Goal: Task Accomplishment & Management: Manage account settings

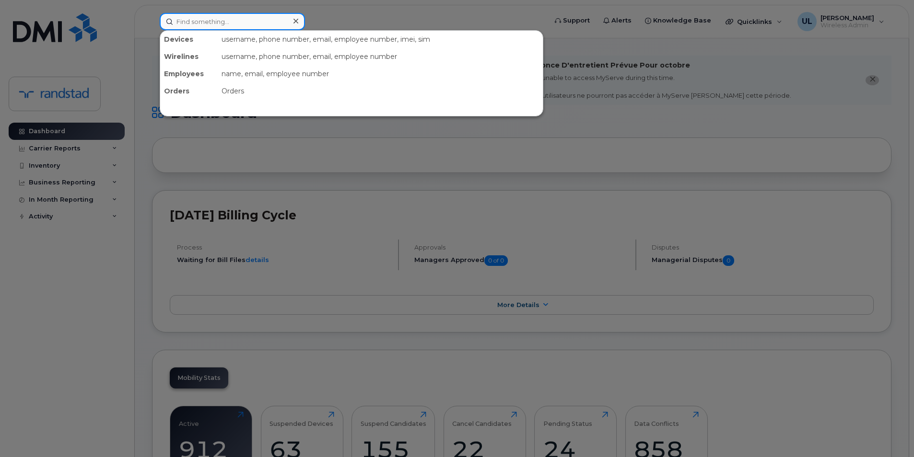
click at [265, 27] on input at bounding box center [232, 21] width 145 height 17
paste input "Ellis McKnight"
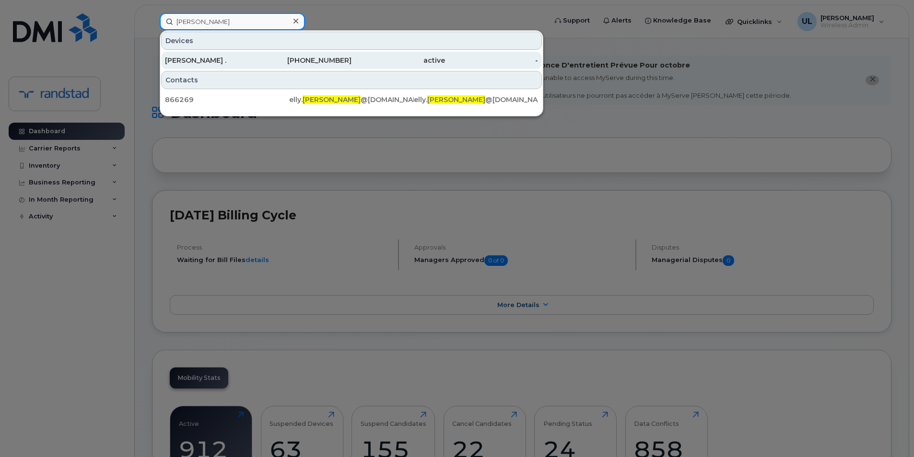
type input "McKnight"
click at [302, 56] on div "431-371-1281" at bounding box center [305, 60] width 94 height 17
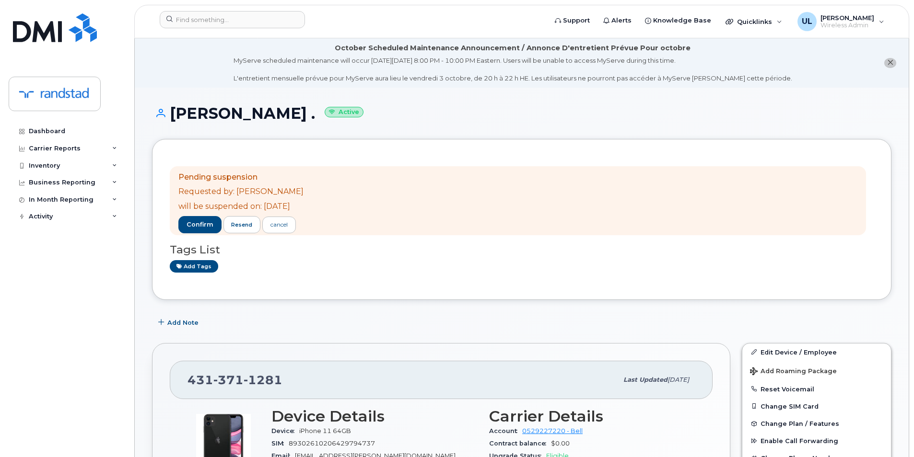
scroll to position [160, 0]
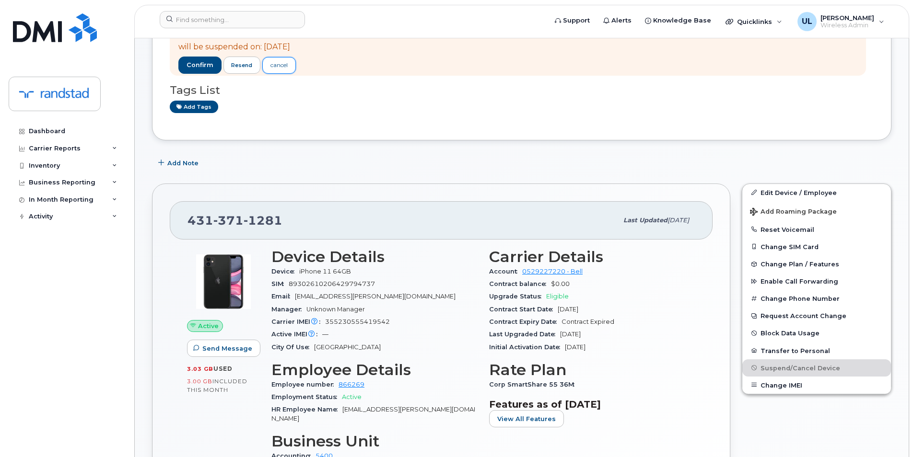
click at [275, 69] on div "cancel" at bounding box center [278, 65] width 17 height 9
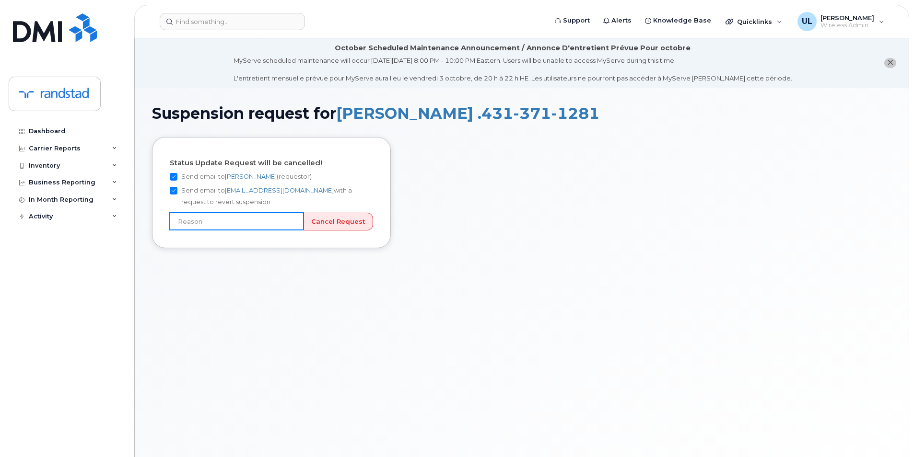
click at [218, 214] on input "text" at bounding box center [237, 221] width 134 height 17
type input "Incorrect number"
click at [322, 224] on input "Cancel Request" at bounding box center [338, 222] width 70 height 18
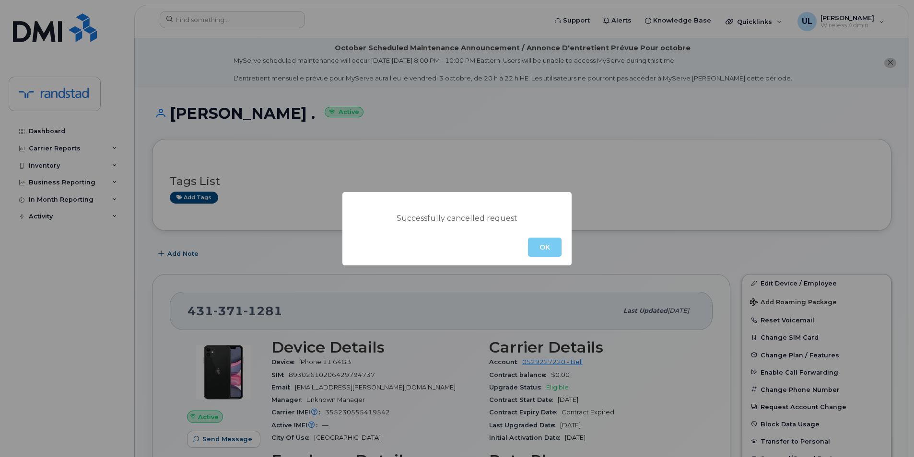
click at [542, 249] on button "OK" at bounding box center [545, 247] width 34 height 19
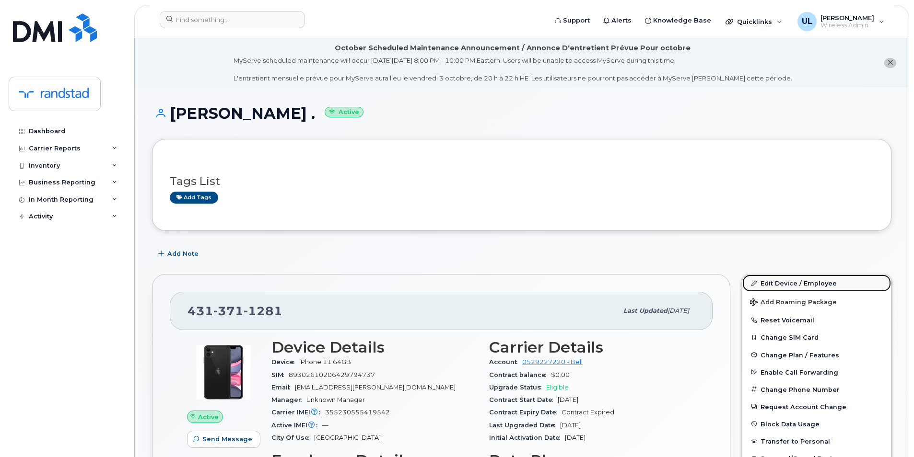
click at [801, 277] on link "Edit Device / Employee" at bounding box center [816, 283] width 149 height 17
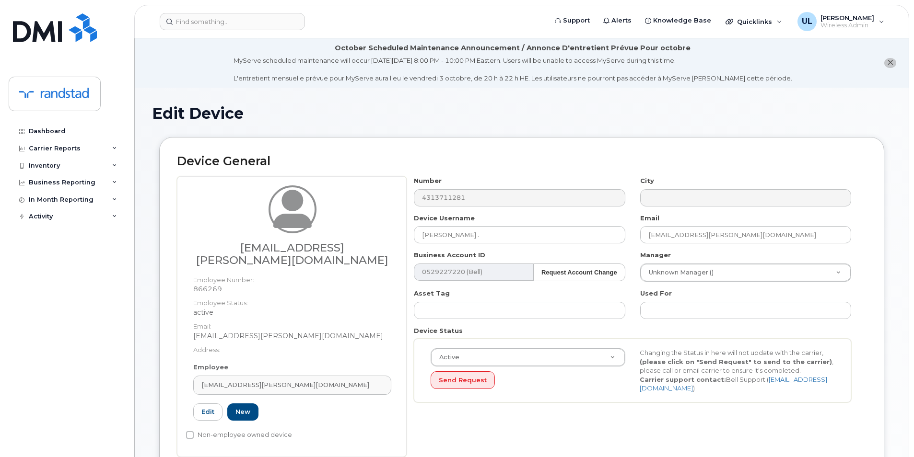
click at [891, 62] on icon "close notification" at bounding box center [890, 62] width 6 height 6
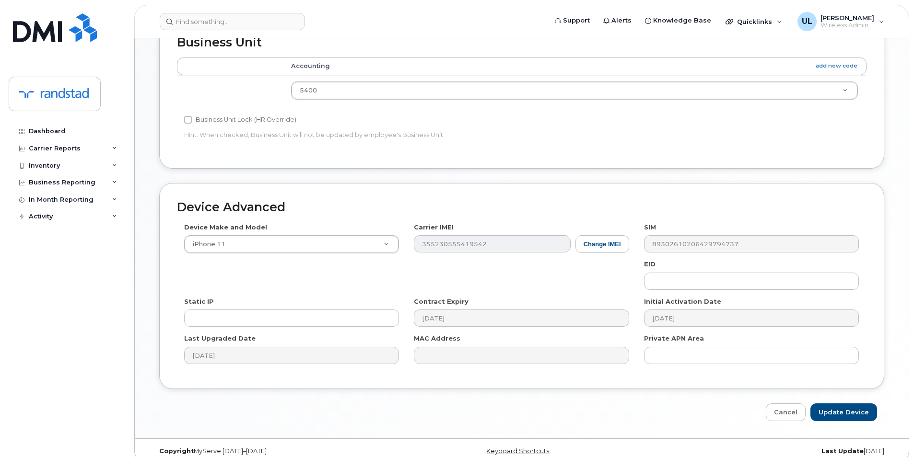
scroll to position [103, 0]
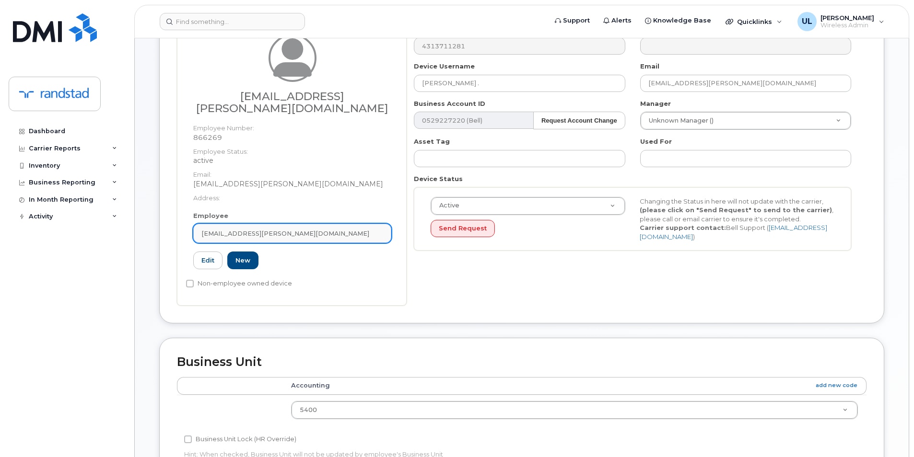
click at [366, 227] on link "elly.mcknight@randstad.ca" at bounding box center [292, 233] width 198 height 19
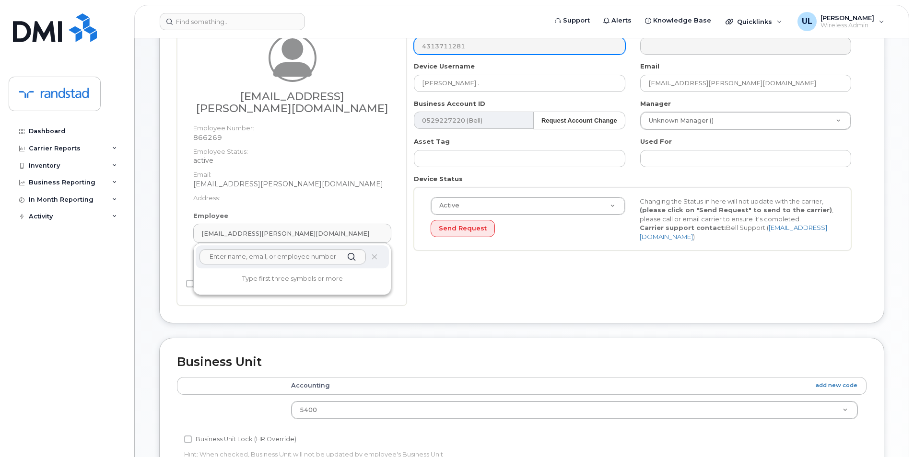
click at [374, 254] on icon at bounding box center [374, 257] width 6 height 6
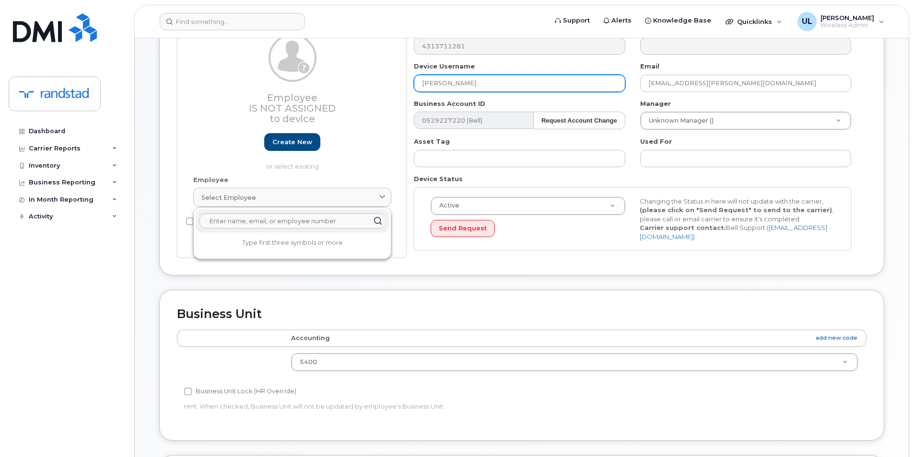
drag, startPoint x: 505, startPoint y: 84, endPoint x: 328, endPoint y: 82, distance: 177.9
click at [328, 82] on div "Employee Is not assigned to device Create new or select existing Employee Selec…" at bounding box center [522, 142] width 690 height 234
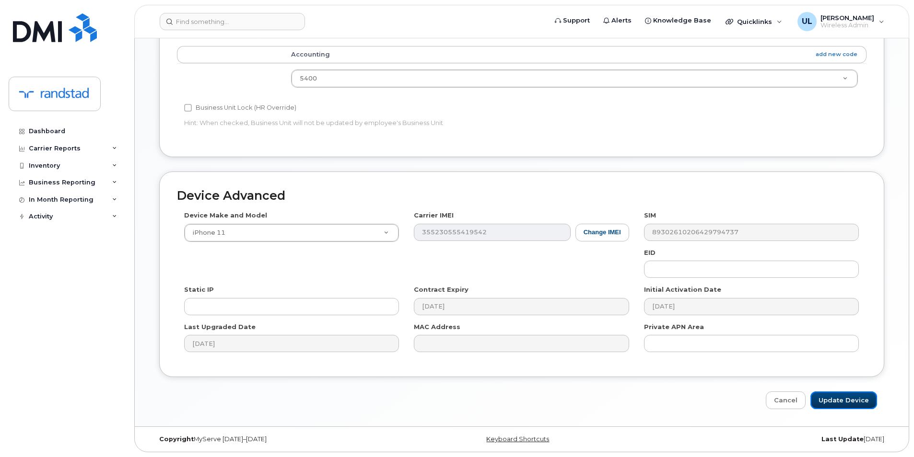
click at [834, 402] on input "Update Device" at bounding box center [843, 401] width 67 height 18
type input "Saving..."
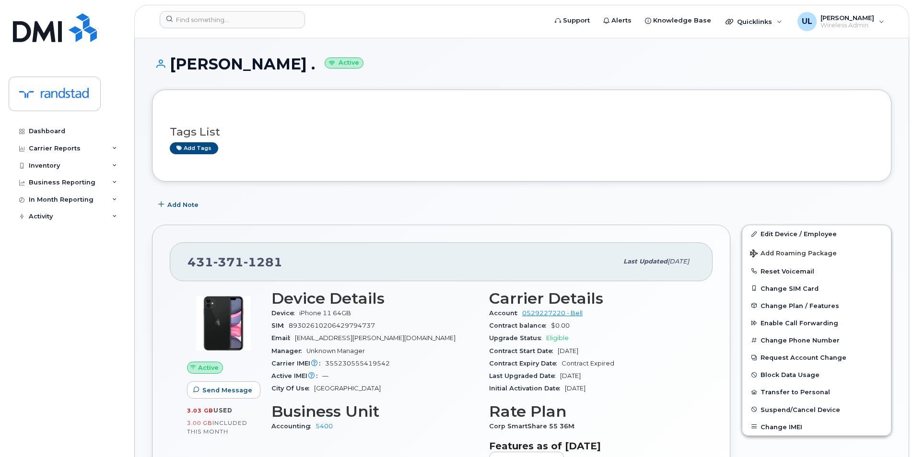
scroll to position [80, 0]
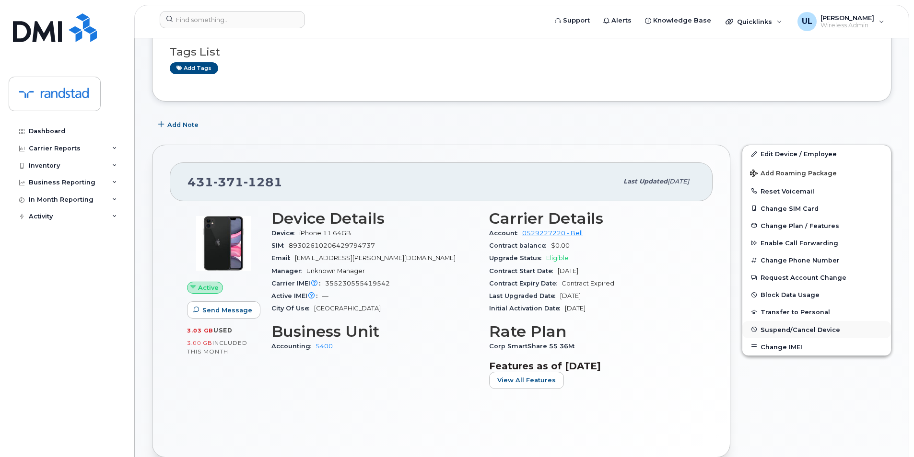
click at [779, 326] on button "Suspend/Cancel Device" at bounding box center [816, 329] width 149 height 17
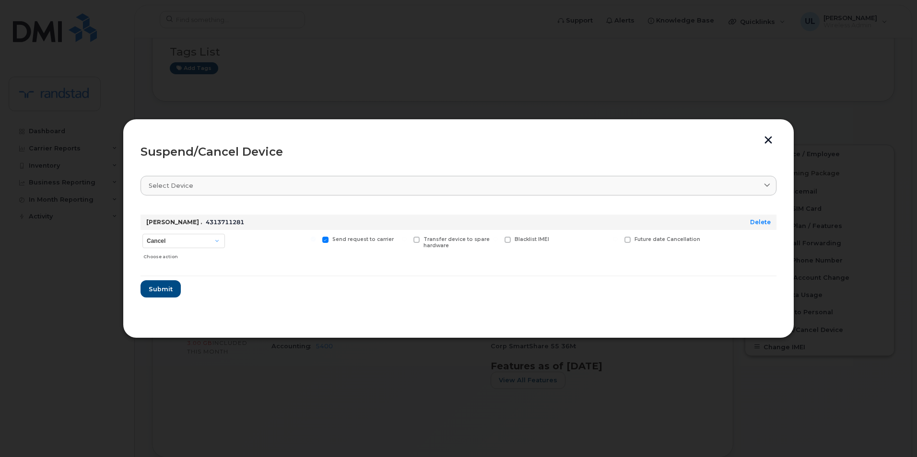
click at [765, 141] on button "button" at bounding box center [768, 141] width 14 height 10
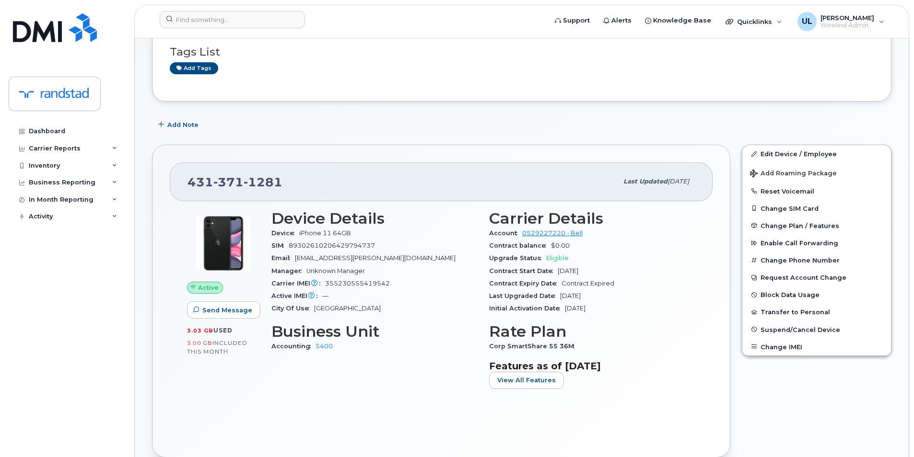
scroll to position [0, 0]
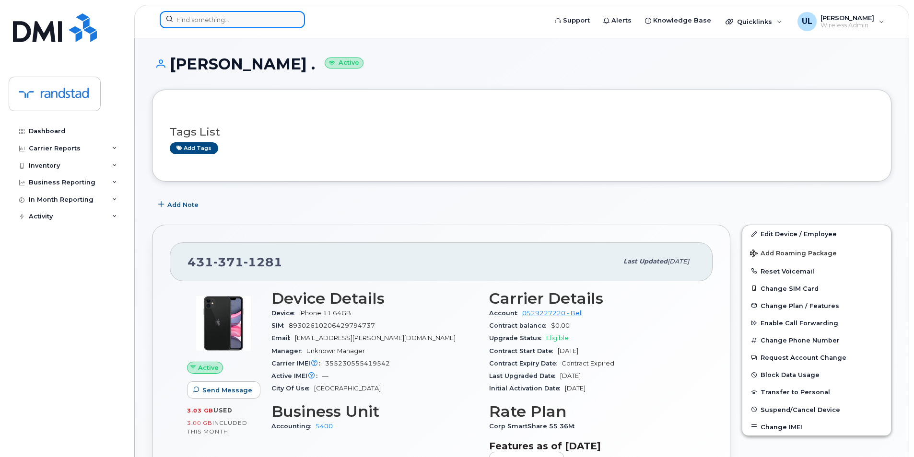
click at [279, 15] on input at bounding box center [232, 19] width 145 height 17
paste input "357373810300079"
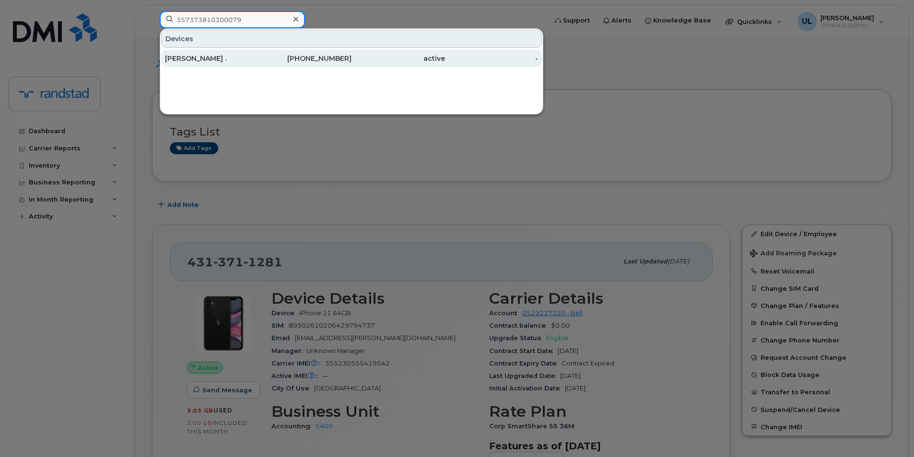
type input "357373810300079"
click at [241, 61] on div "Jason ." at bounding box center [212, 59] width 94 height 10
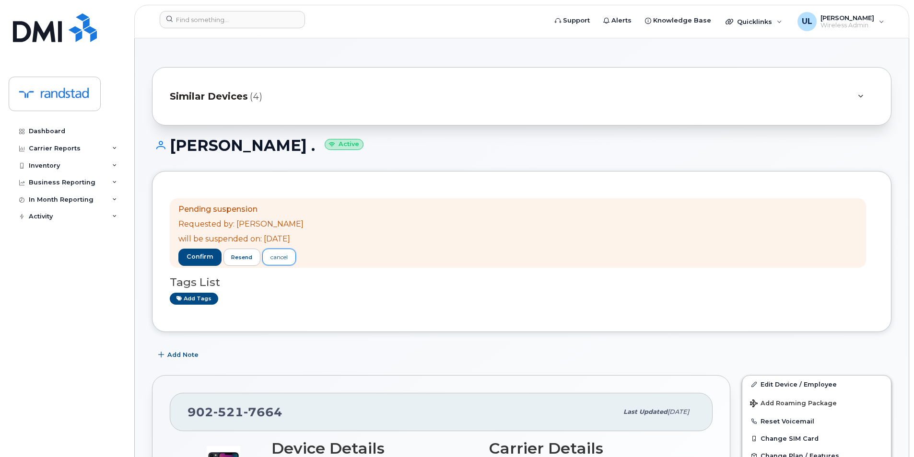
click at [275, 253] on div "cancel" at bounding box center [278, 257] width 17 height 9
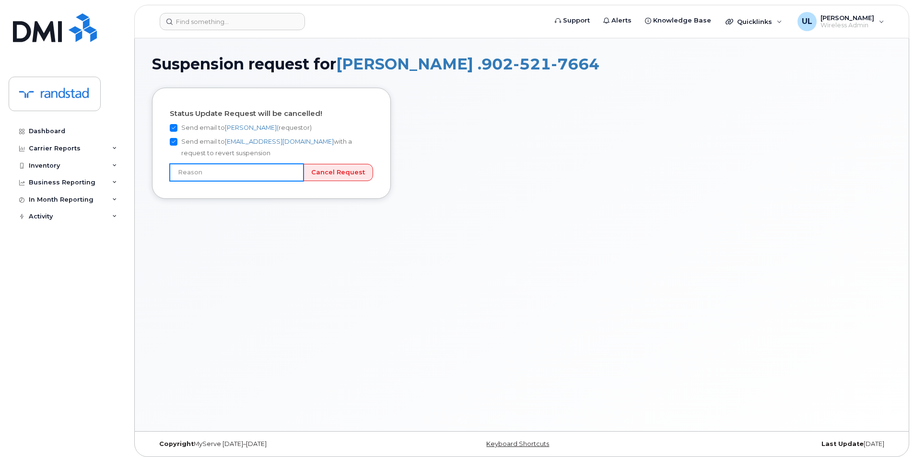
click at [257, 173] on input "text" at bounding box center [237, 172] width 134 height 17
type input "Incorrect number"
click at [319, 177] on input "Cancel Request" at bounding box center [338, 173] width 70 height 18
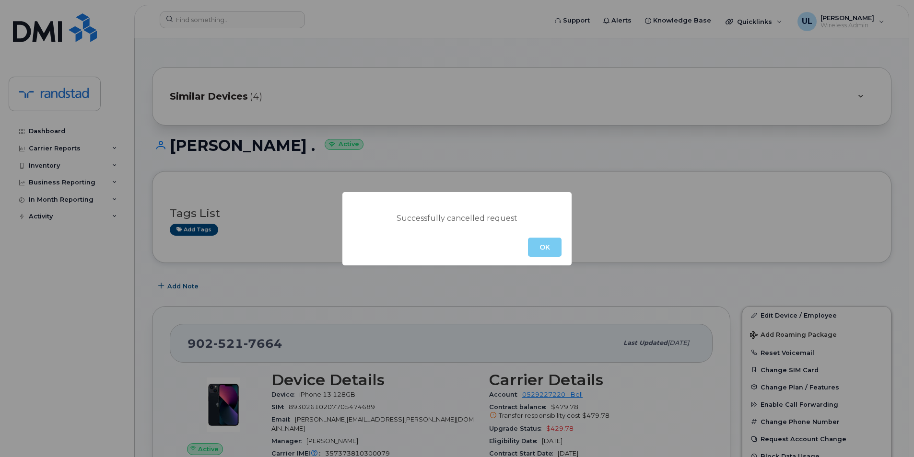
click at [543, 250] on button "OK" at bounding box center [545, 247] width 34 height 19
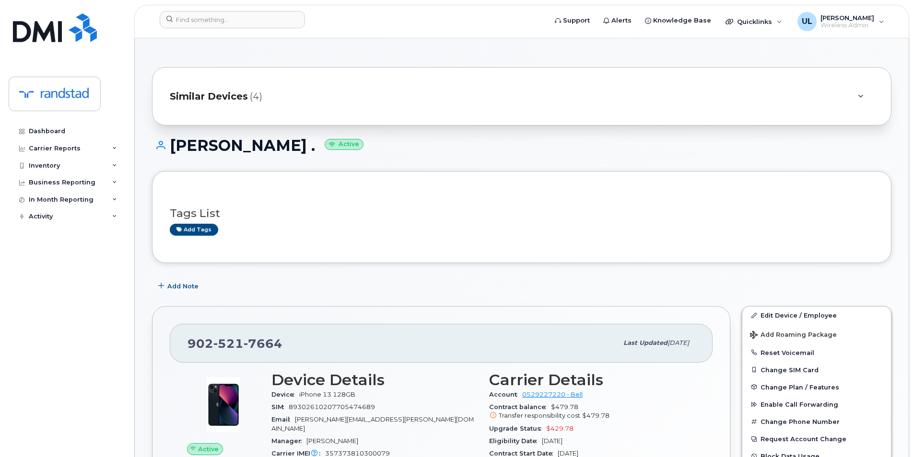
scroll to position [160, 0]
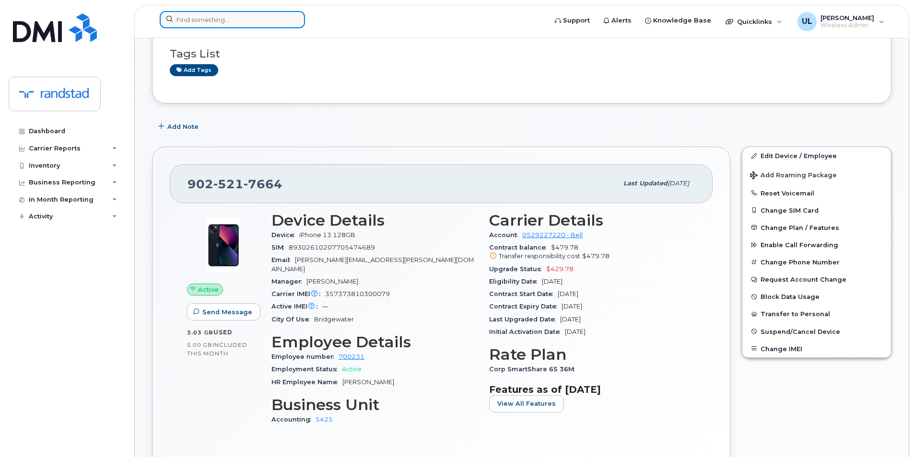
click at [232, 19] on input at bounding box center [232, 19] width 145 height 17
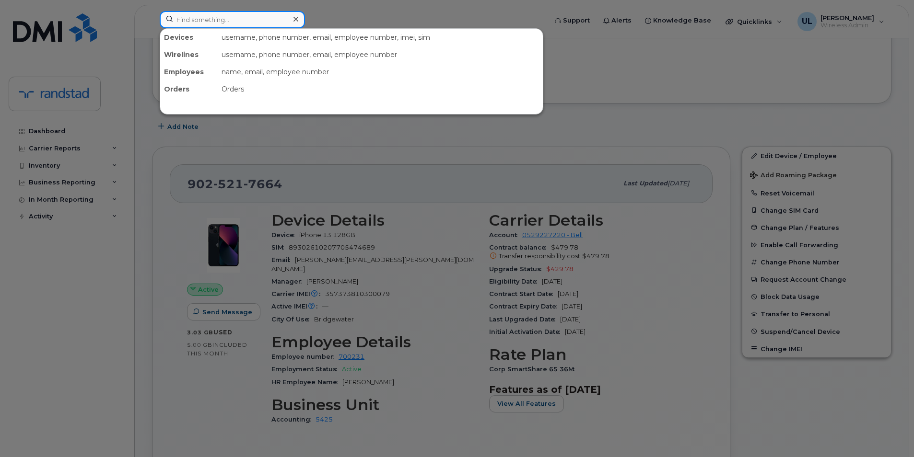
paste input "355230555419542"
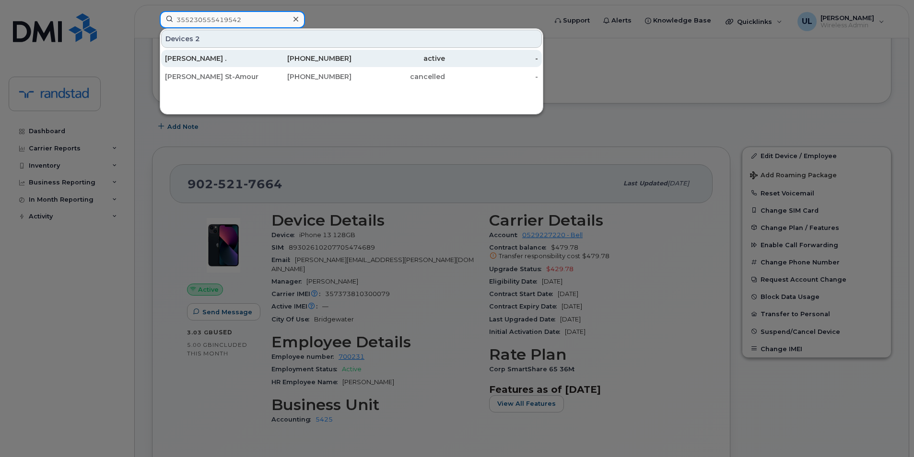
type input "355230555419542"
click at [243, 60] on div "Isabel ." at bounding box center [212, 59] width 94 height 10
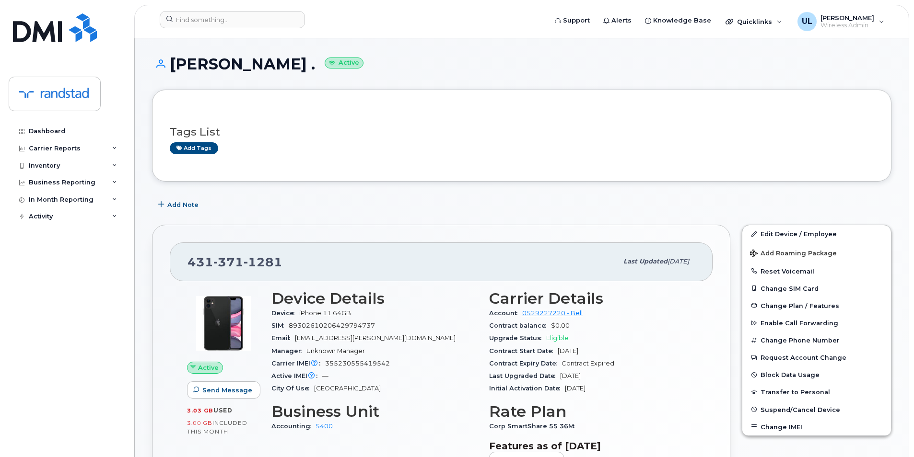
click at [359, 333] on div "Email [EMAIL_ADDRESS][PERSON_NAME][DOMAIN_NAME]" at bounding box center [374, 338] width 206 height 12
click at [350, 327] on span "89302610206429794737" at bounding box center [332, 325] width 86 height 7
copy span "89302610206429794737"
click at [783, 411] on span "Suspend/Cancel Device" at bounding box center [801, 409] width 80 height 7
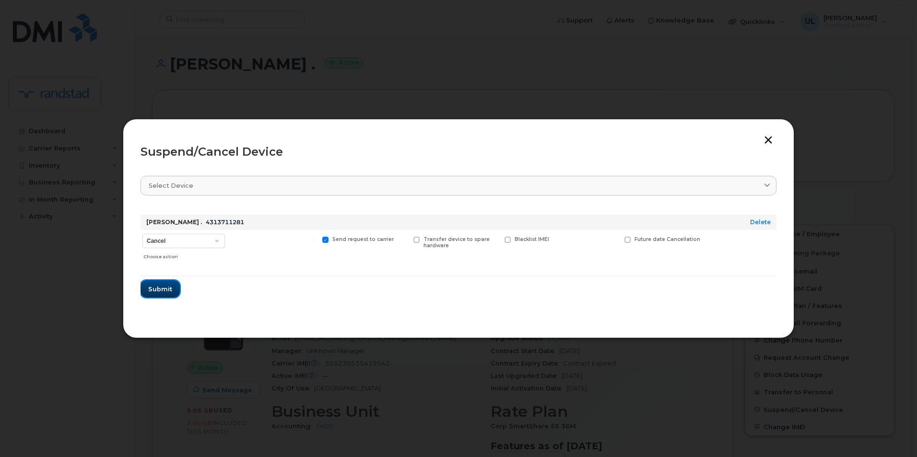
click at [158, 289] on span "Submit" at bounding box center [160, 289] width 24 height 9
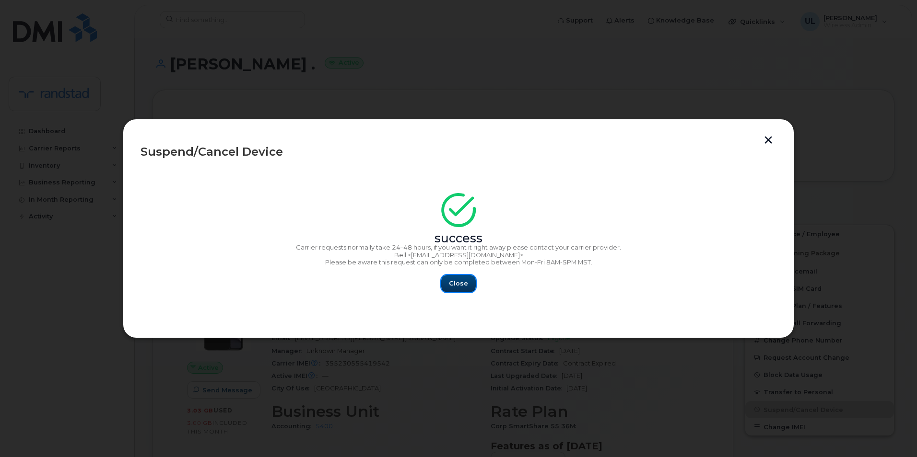
click at [450, 287] on span "Close" at bounding box center [458, 283] width 19 height 9
